Goal: Task Accomplishment & Management: Use online tool/utility

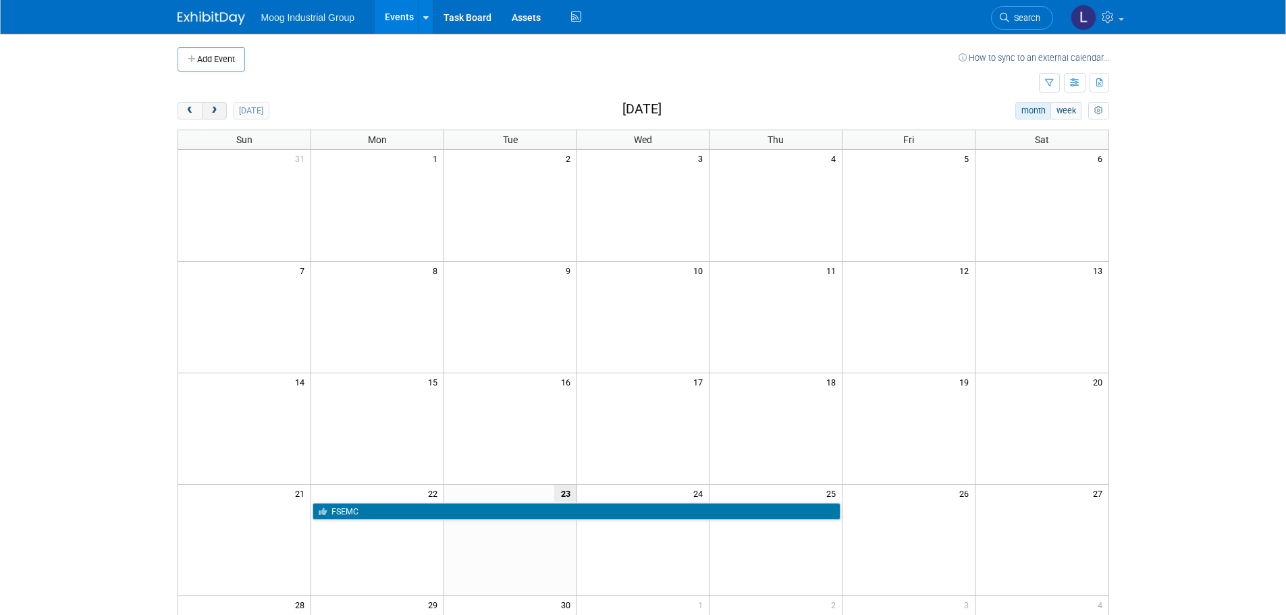
click at [219, 108] on span "next" at bounding box center [214, 111] width 10 height 9
click at [219, 110] on span "next" at bounding box center [214, 111] width 10 height 9
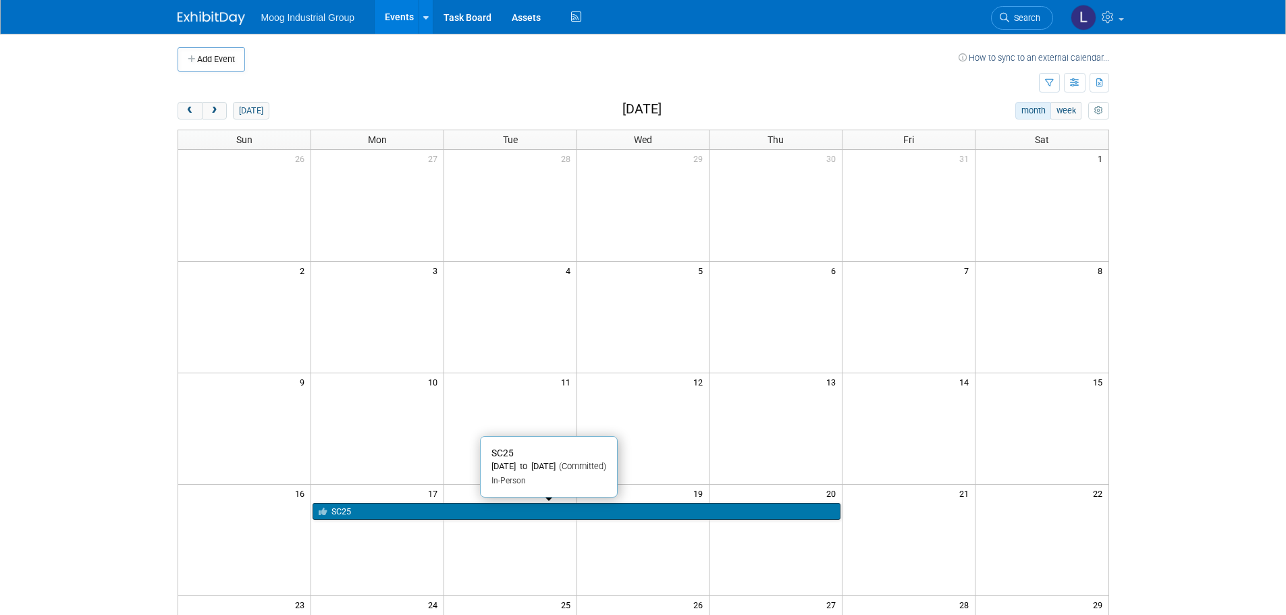
click at [352, 509] on link "SC25" at bounding box center [577, 512] width 528 height 18
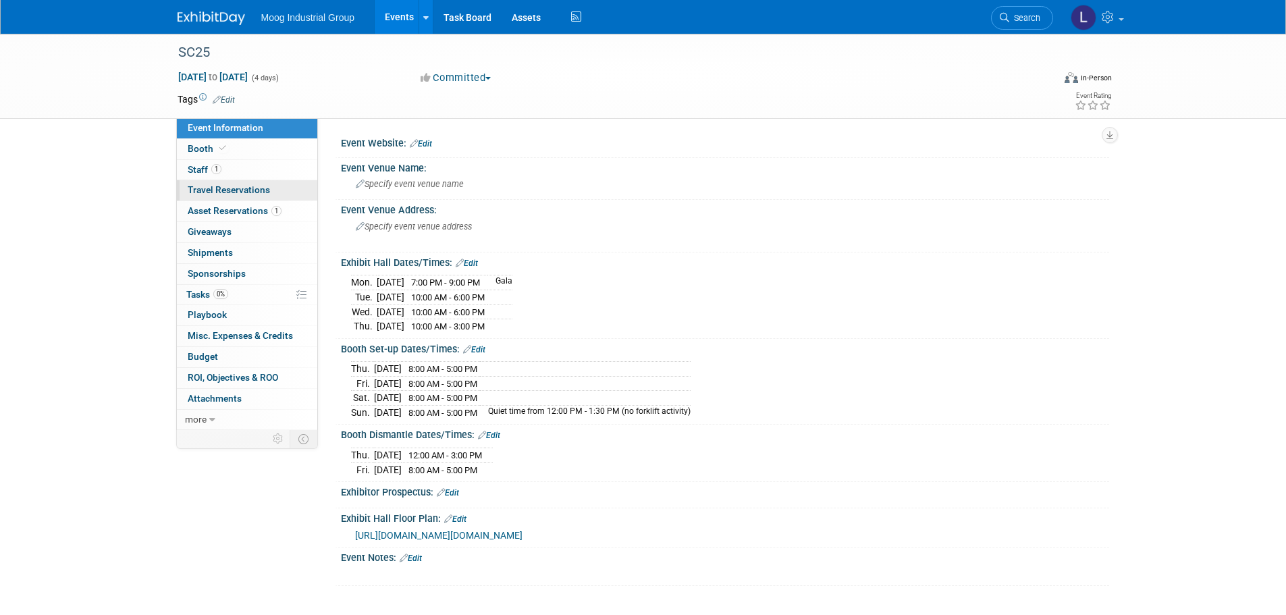
click at [206, 191] on span "Travel Reservations 0" at bounding box center [229, 189] width 82 height 11
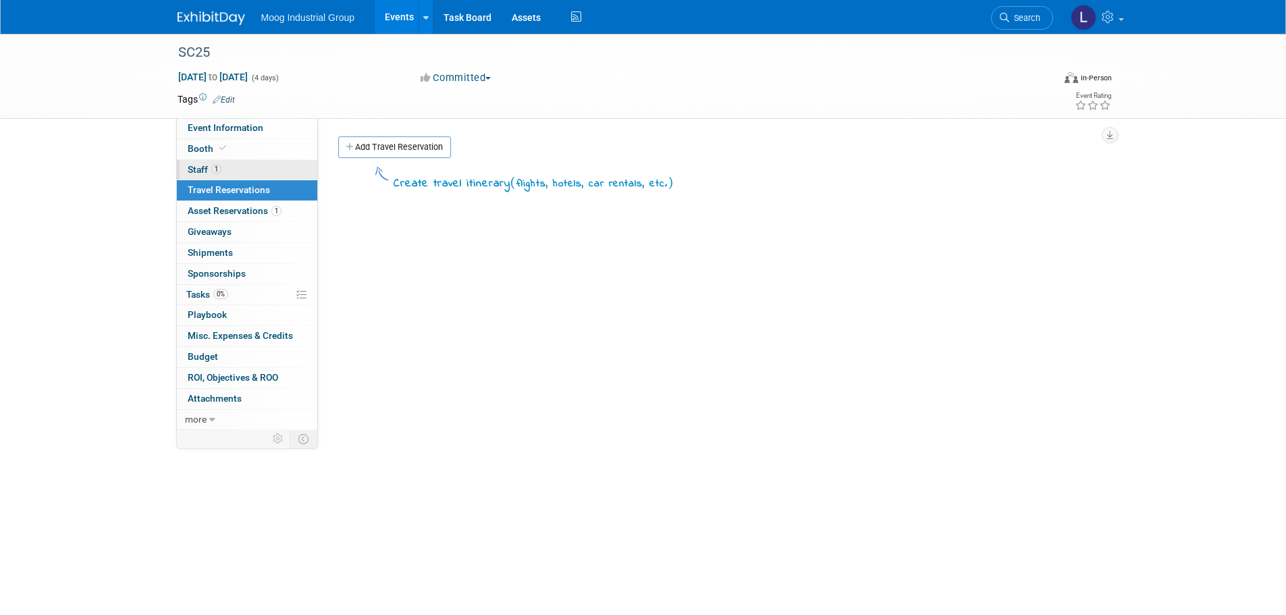
click at [194, 163] on link "1 Staff 1" at bounding box center [247, 170] width 140 height 20
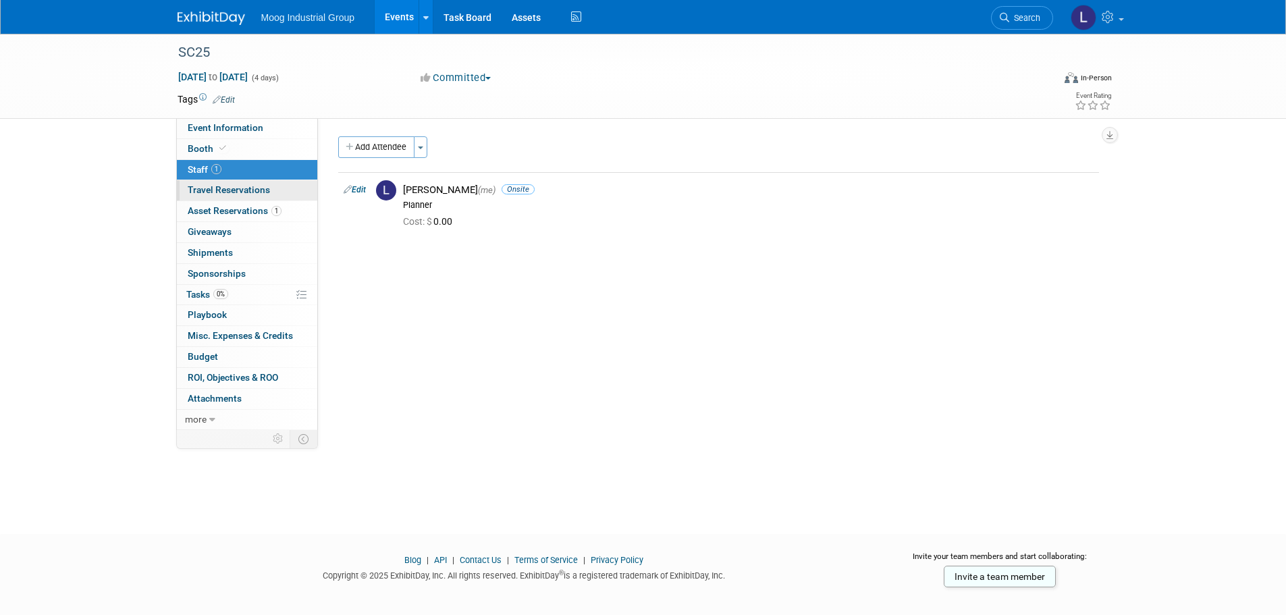
click at [194, 191] on span "Travel Reservations 0" at bounding box center [229, 189] width 82 height 11
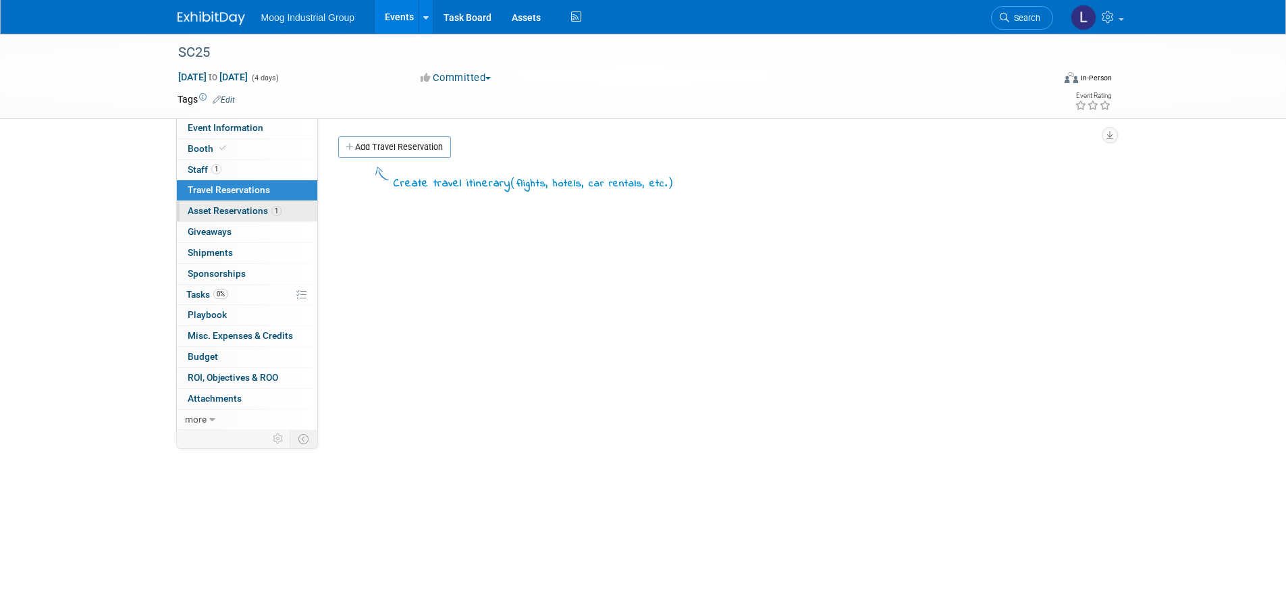
click at [202, 209] on span "Asset Reservations 1" at bounding box center [235, 210] width 94 height 11
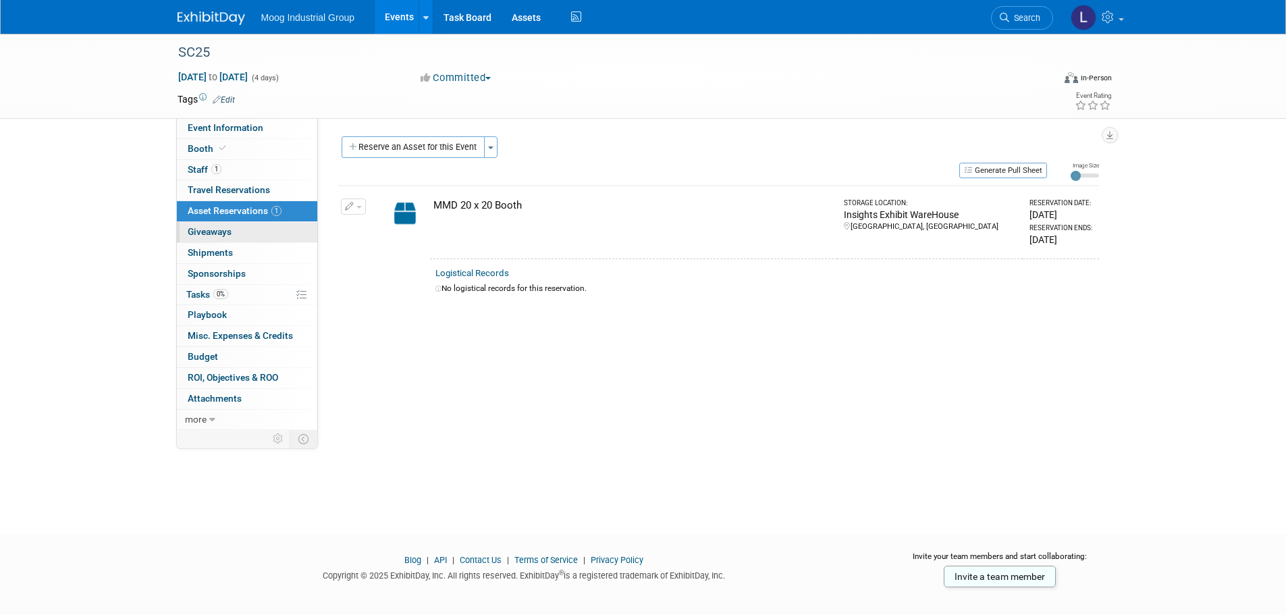
click at [199, 232] on span "Giveaways 0" at bounding box center [210, 231] width 44 height 11
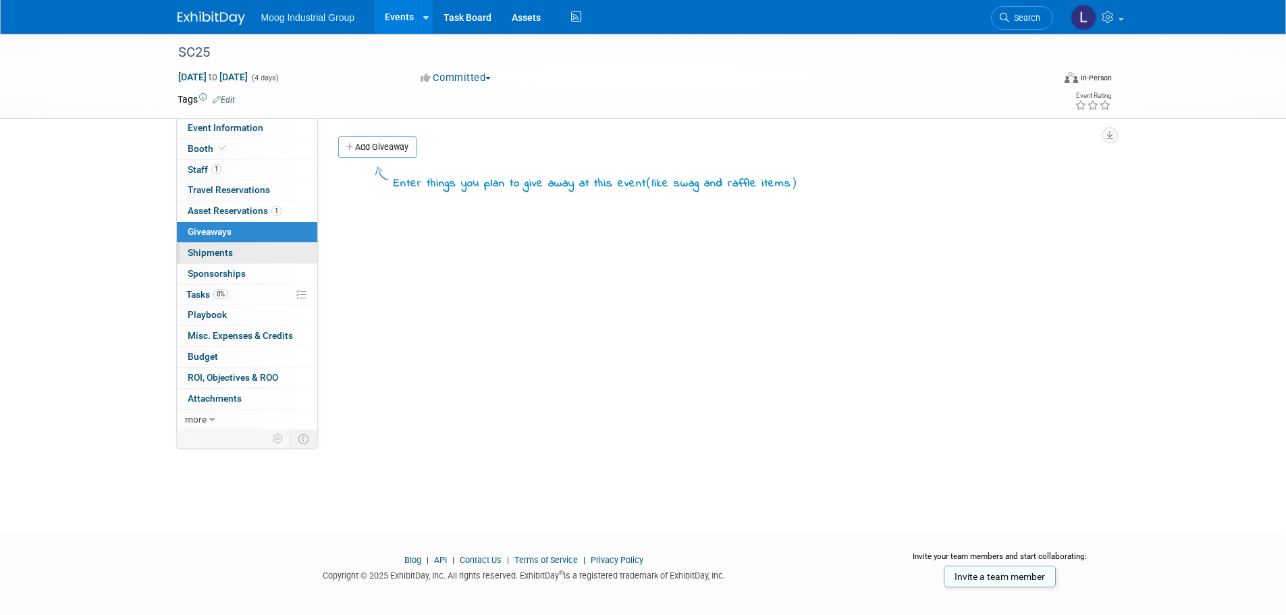
click at [199, 252] on span "Shipments 0" at bounding box center [210, 252] width 45 height 11
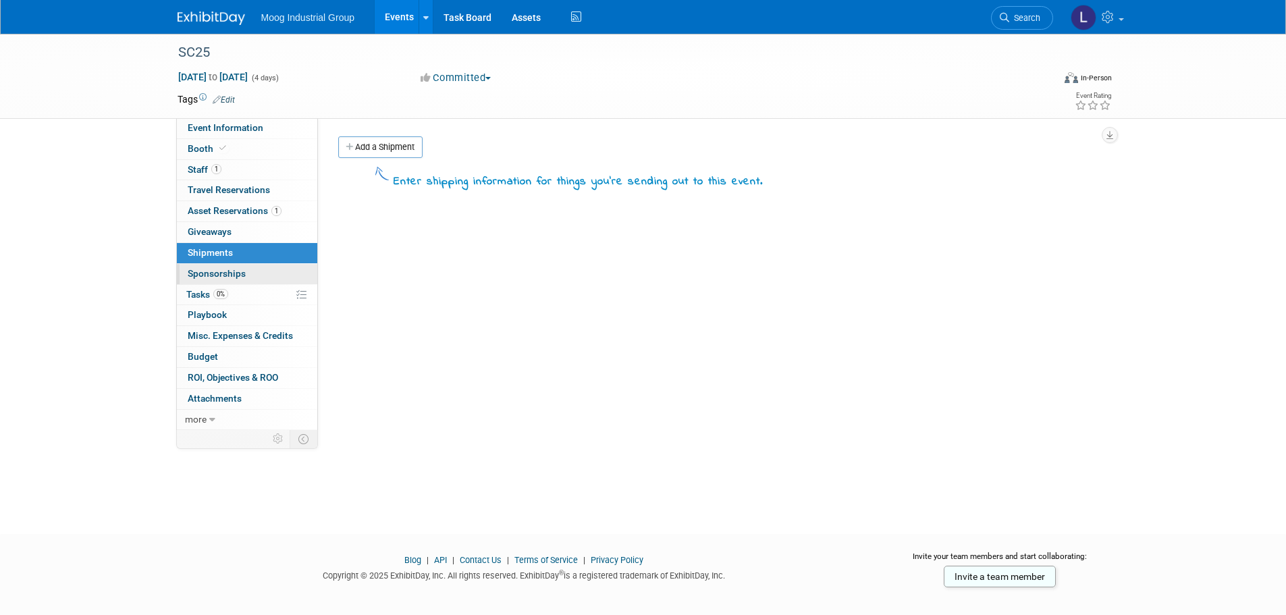
click at [205, 273] on span "Sponsorships 0" at bounding box center [217, 273] width 58 height 11
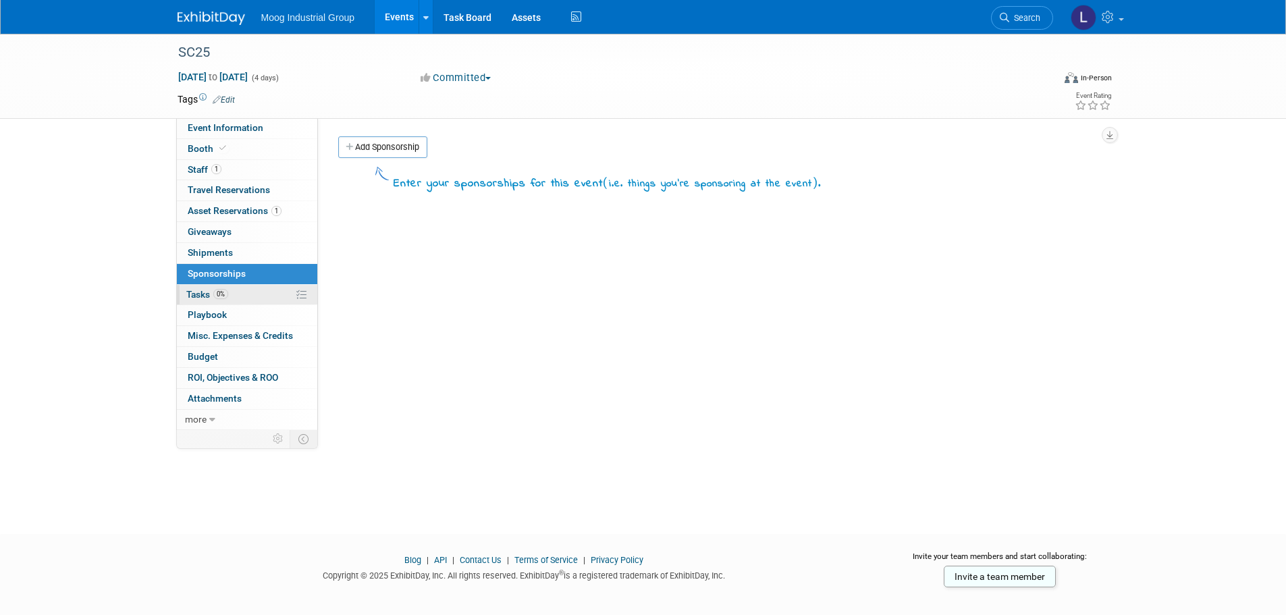
click at [205, 297] on span "Tasks 0%" at bounding box center [207, 294] width 42 height 11
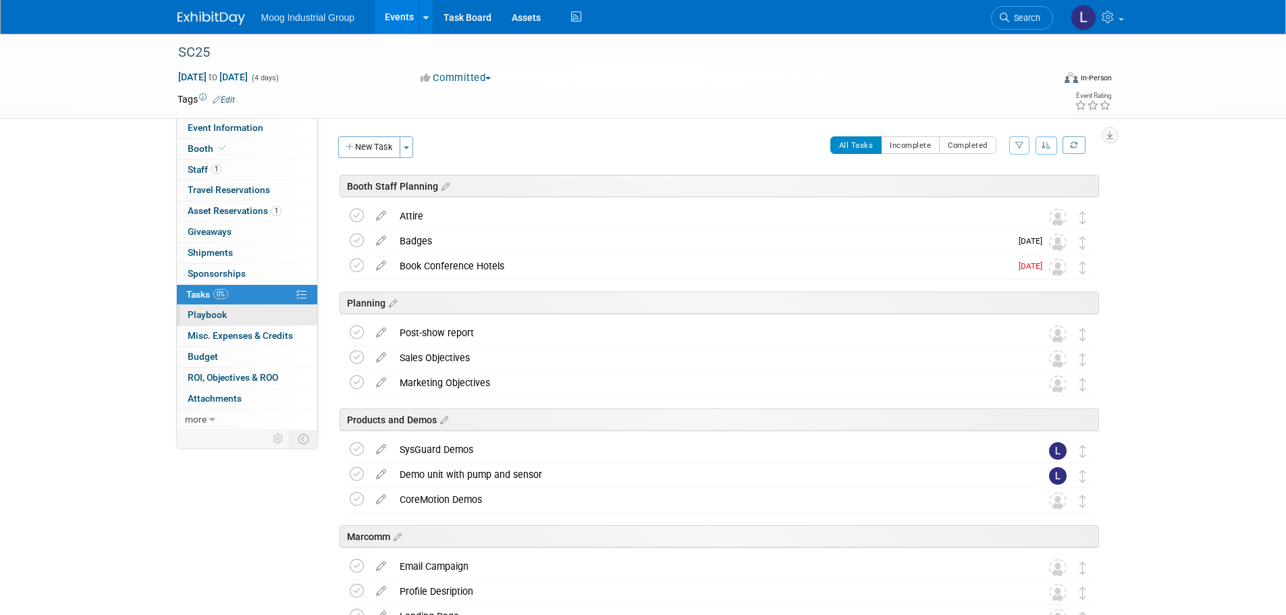
click at [194, 319] on span "Playbook 0" at bounding box center [207, 314] width 39 height 11
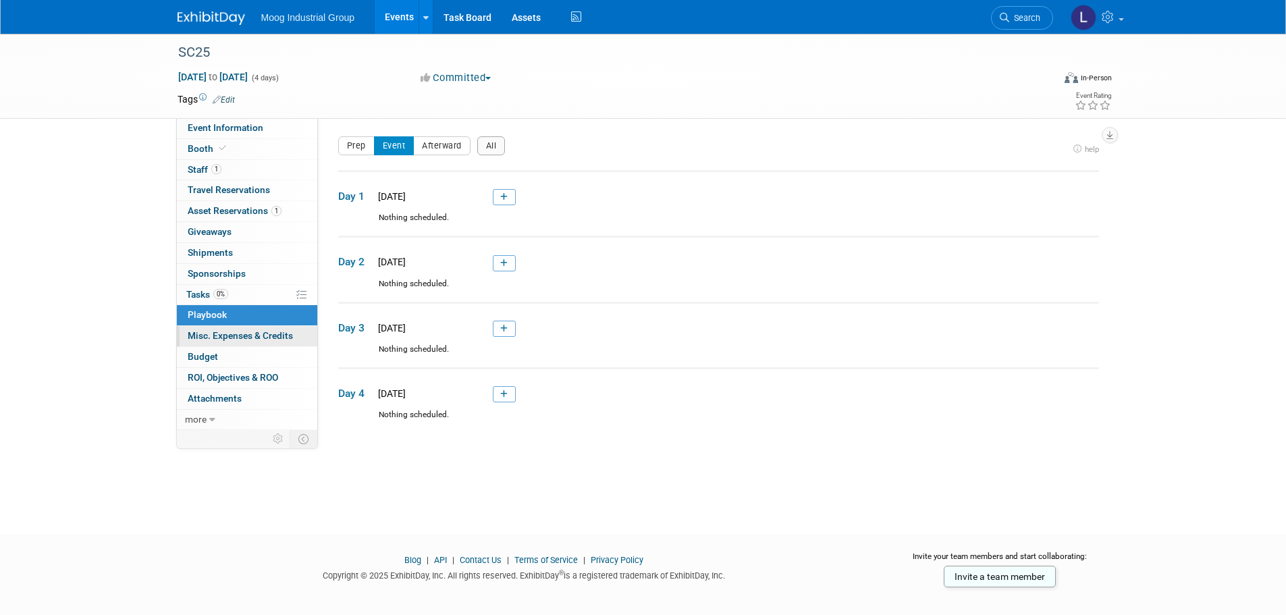
click at [228, 335] on span "Misc. Expenses & Credits 0" at bounding box center [240, 335] width 105 height 11
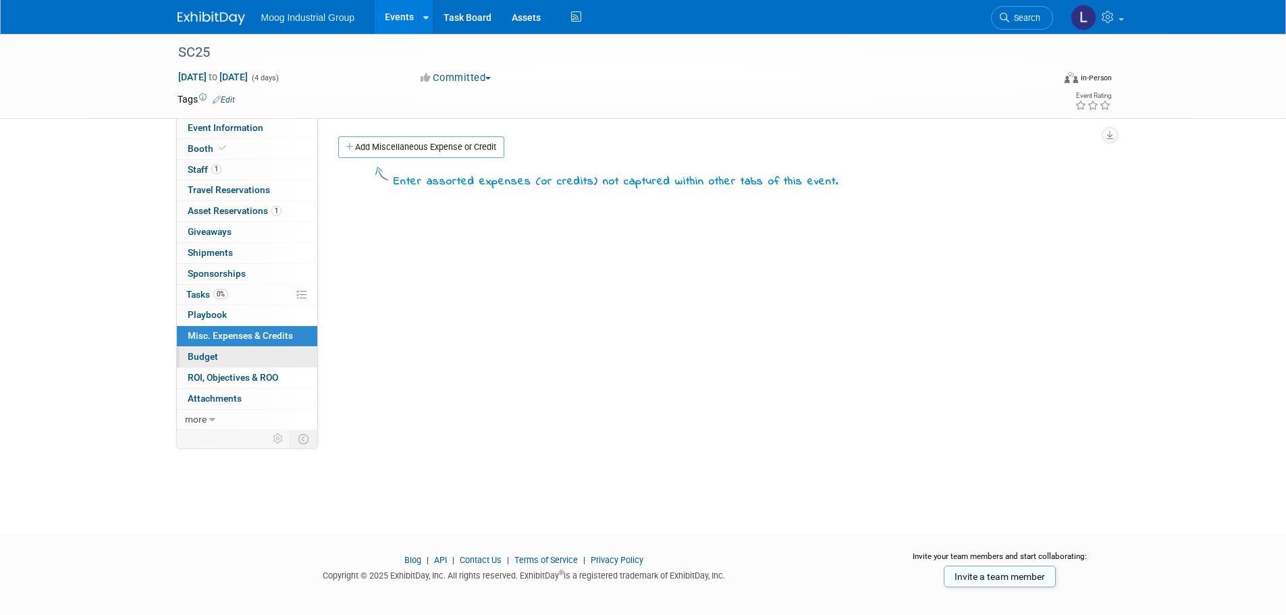
click at [217, 359] on span "Budget" at bounding box center [203, 356] width 30 height 11
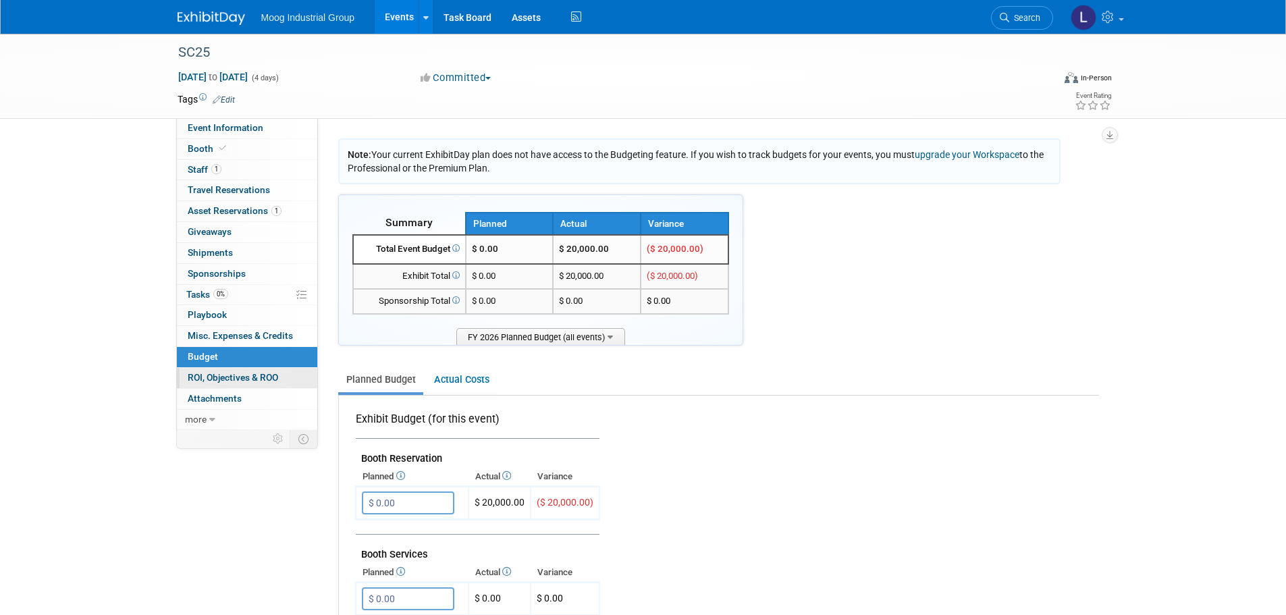
click at [227, 380] on span "ROI, Objectives & ROO 0" at bounding box center [233, 377] width 90 height 11
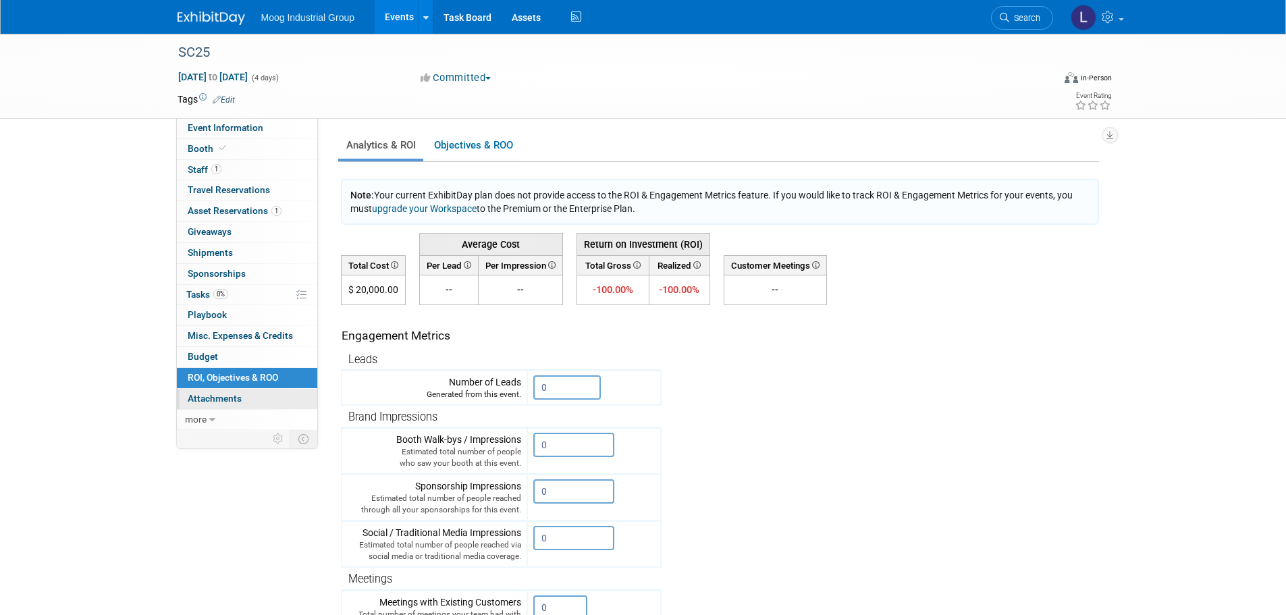
click at [226, 400] on span "Attachments 0" at bounding box center [215, 398] width 54 height 11
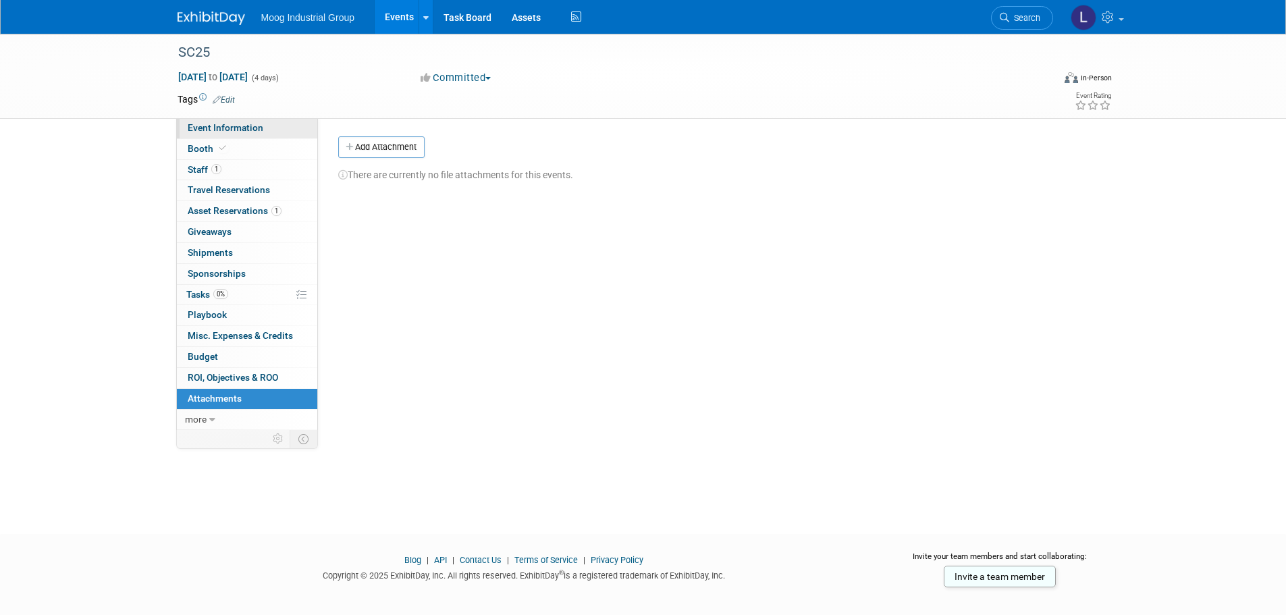
click at [228, 124] on span "Event Information" at bounding box center [226, 127] width 76 height 11
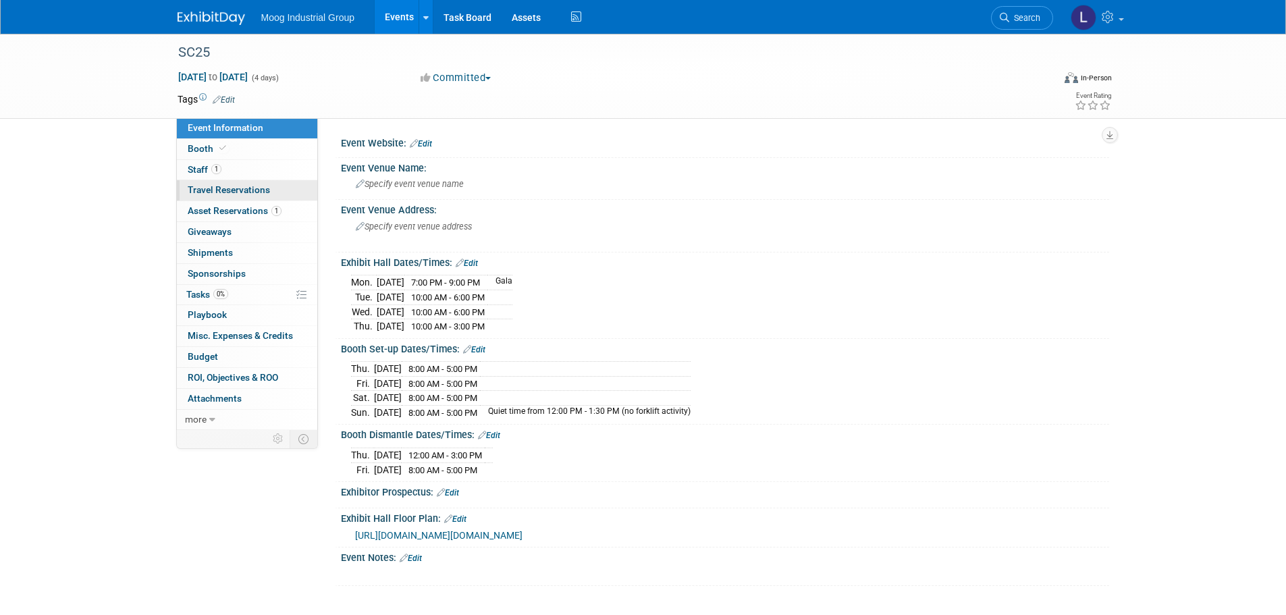
click at [230, 189] on span "Travel Reservations 0" at bounding box center [229, 189] width 82 height 11
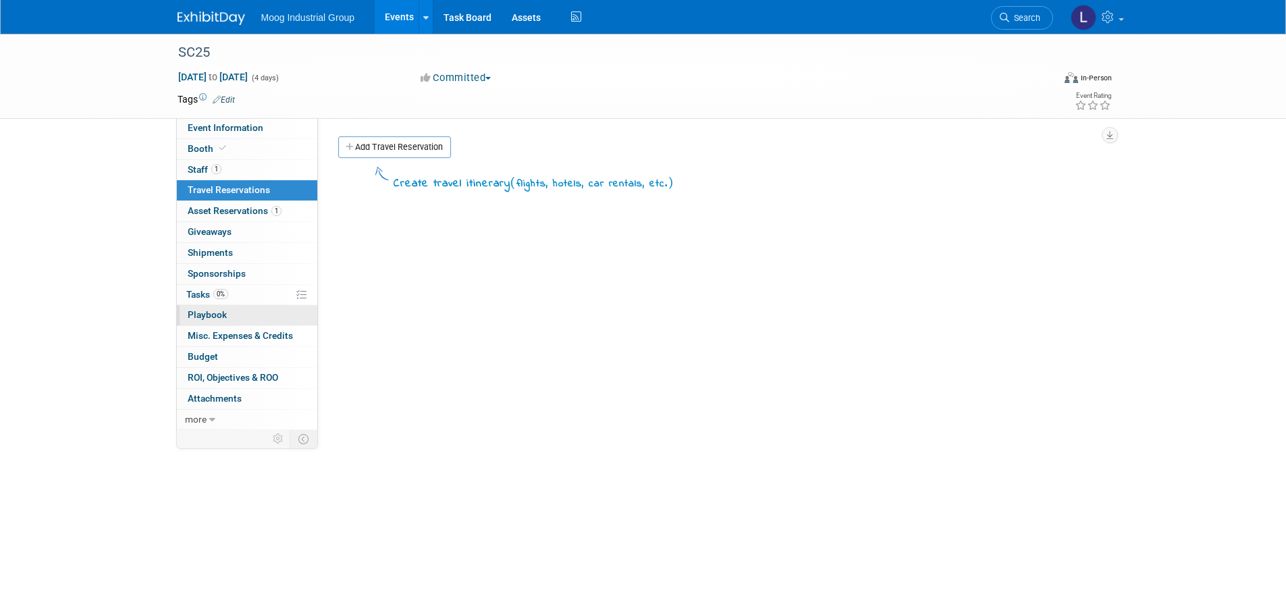
click at [240, 321] on link "0 Playbook 0" at bounding box center [247, 315] width 140 height 20
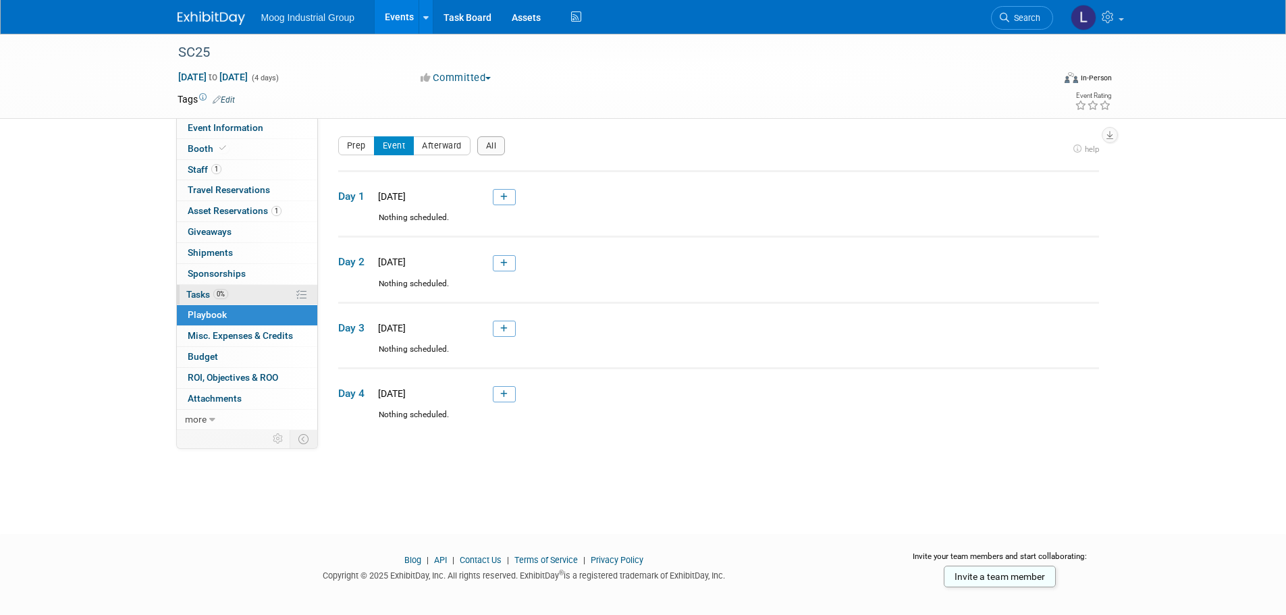
click at [240, 296] on link "0% Tasks 0%" at bounding box center [247, 295] width 140 height 20
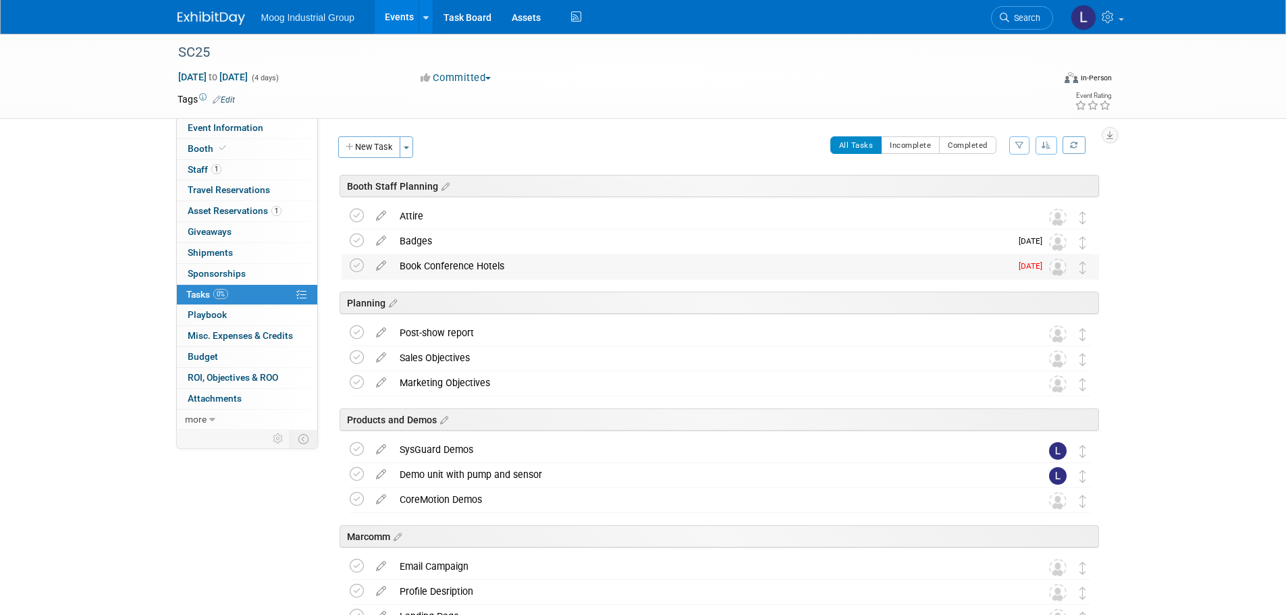
click at [442, 268] on div "Book Conference Hotels" at bounding box center [702, 266] width 618 height 23
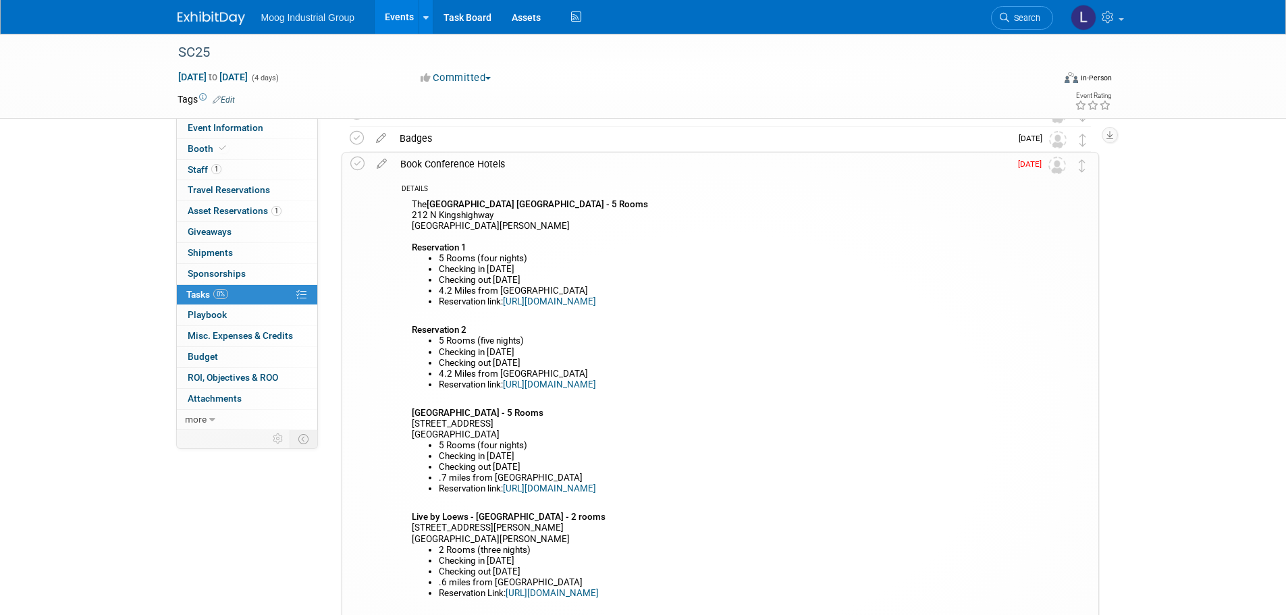
scroll to position [135, 0]
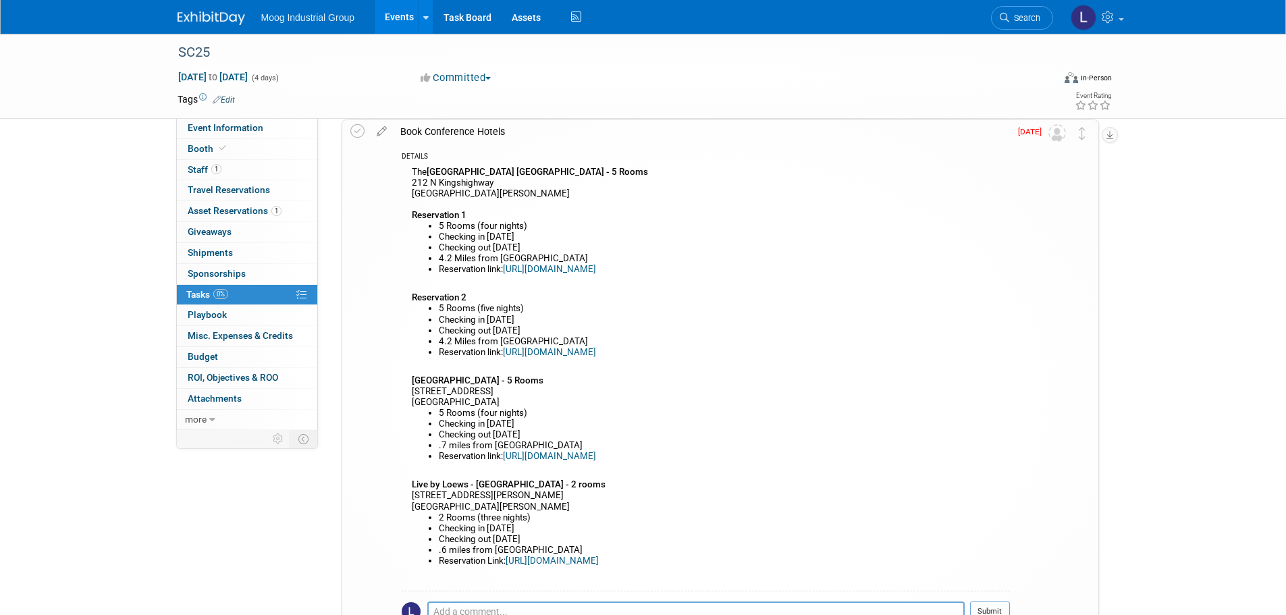
click at [596, 266] on link "https://compass.onpeak.com/e/012607885/5#login/group/4108231" at bounding box center [549, 269] width 93 height 10
click at [532, 458] on link "https://compass.onpeak.com/e/012607885/5#login/group/4108231" at bounding box center [549, 456] width 93 height 10
